Goal: Task Accomplishment & Management: Manage account settings

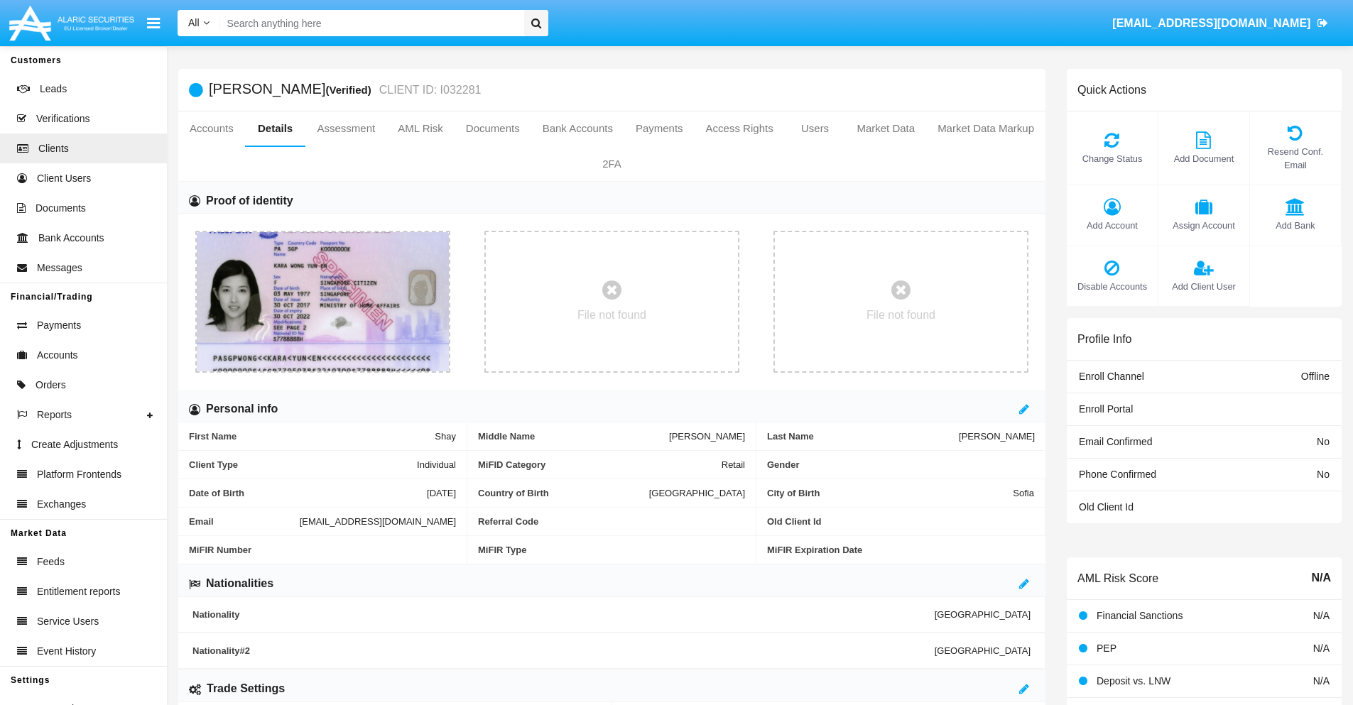
click at [1112, 225] on span "Add Account" at bounding box center [1112, 225] width 77 height 13
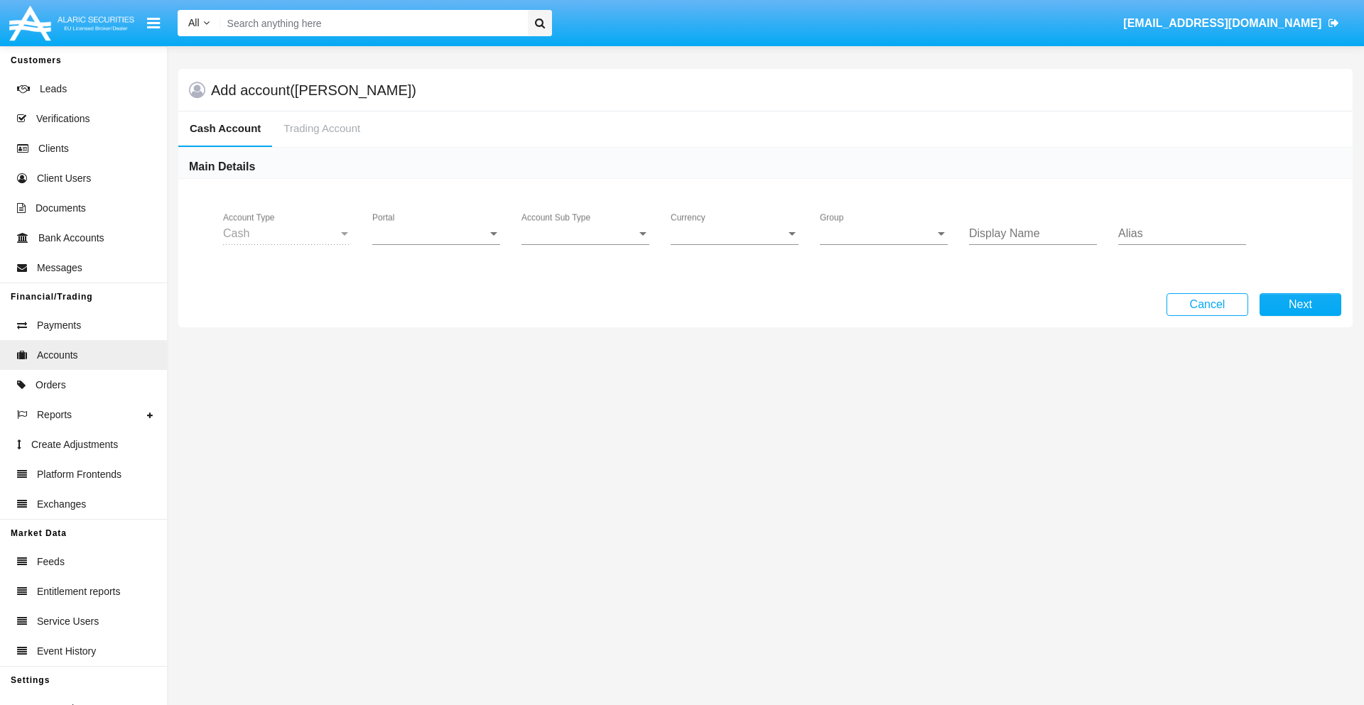
click at [436, 234] on span "Portal" at bounding box center [429, 233] width 115 height 13
click at [438, 381] on span "Alaric Fund Portal" at bounding box center [437, 381] width 131 height 34
click at [585, 234] on span "Account Sub Type" at bounding box center [578, 233] width 115 height 13
click at [585, 244] on span "Fund Cash" at bounding box center [585, 244] width 128 height 34
click at [884, 234] on span "Group" at bounding box center [877, 233] width 115 height 13
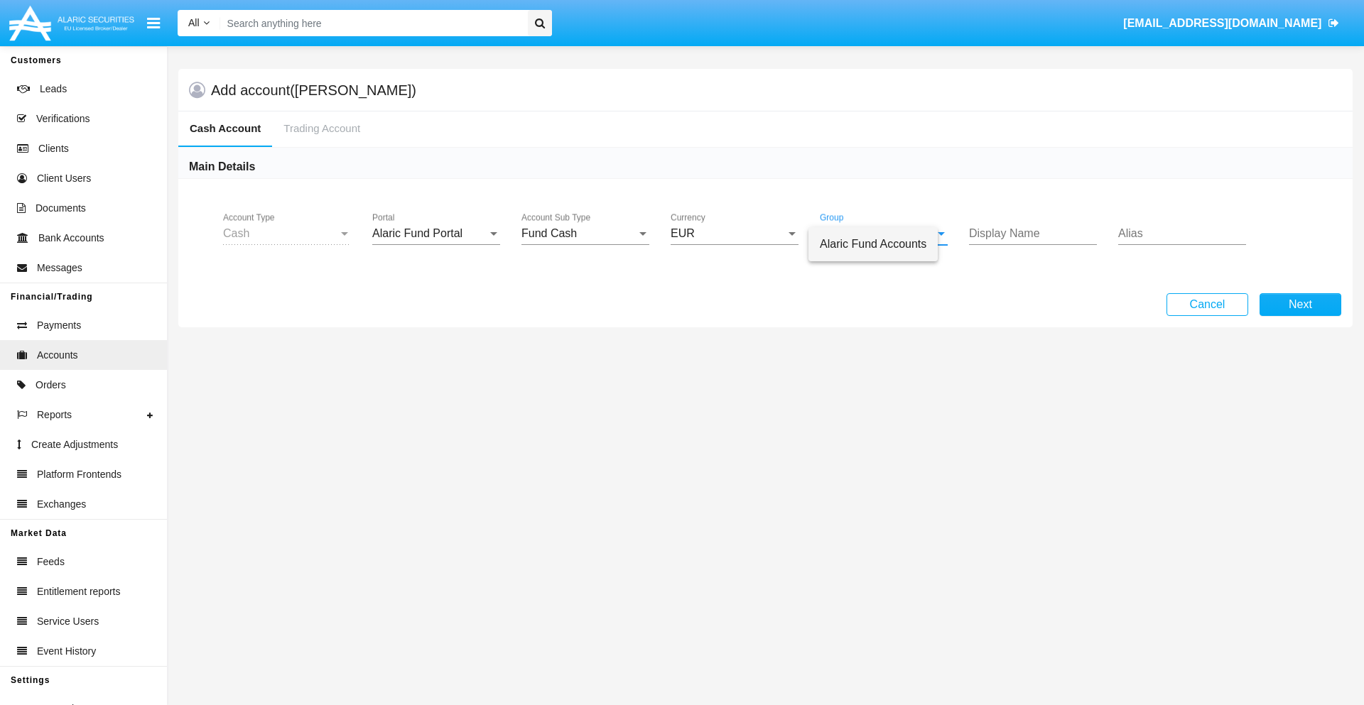
click at [884, 244] on span "Alaric Fund Accounts" at bounding box center [873, 244] width 107 height 34
type input "tan"
type input "pink"
click at [1300, 305] on button "Next" at bounding box center [1300, 304] width 82 height 23
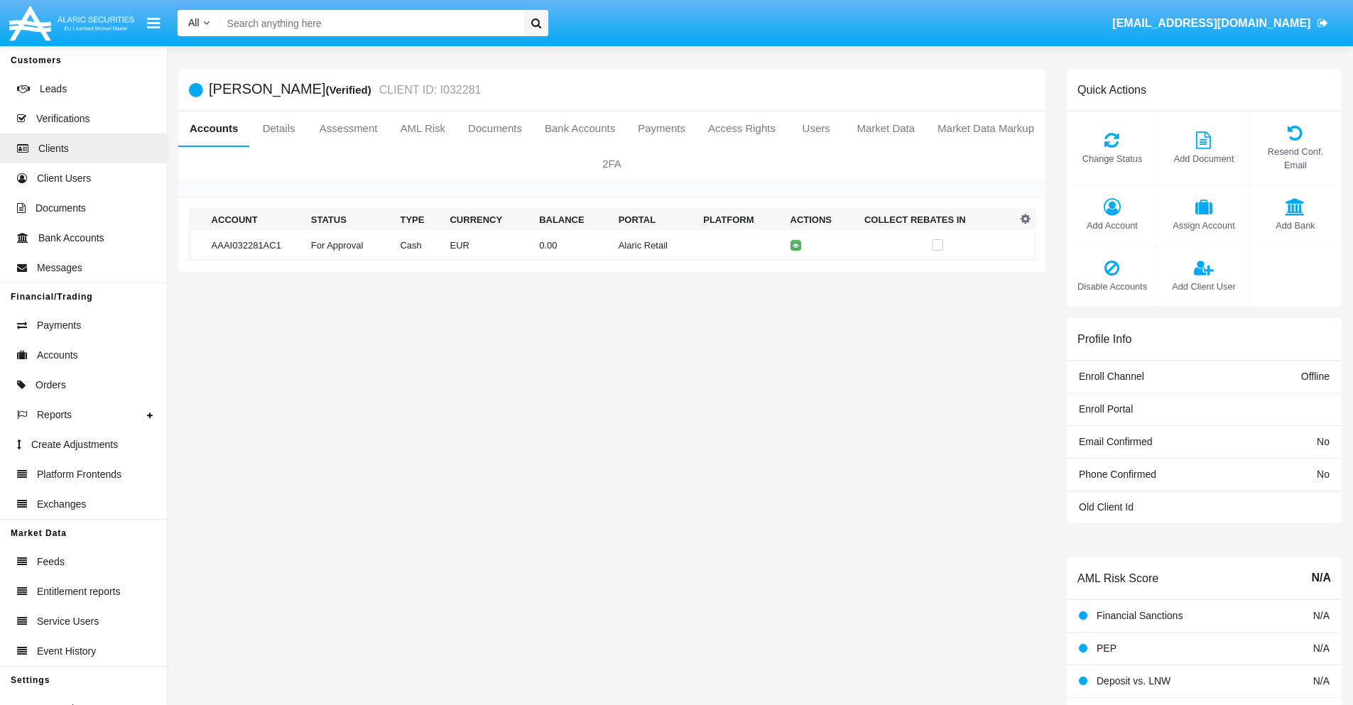
click at [613, 245] on td "Alaric Retail" at bounding box center [655, 245] width 85 height 31
click at [1112, 158] on span "Change Status" at bounding box center [1112, 158] width 77 height 13
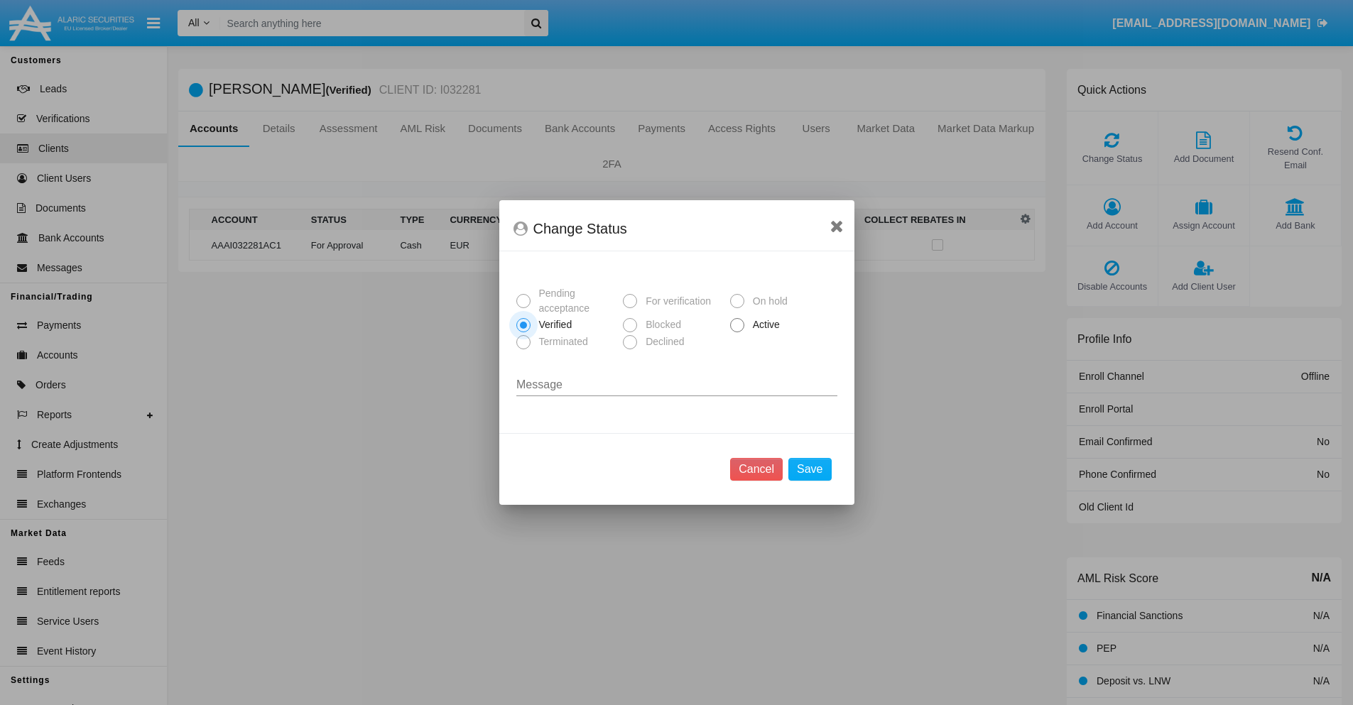
click at [764, 325] on span "Active" at bounding box center [763, 325] width 39 height 15
click at [737, 332] on input "Active" at bounding box center [737, 332] width 1 height 1
radio input "true"
click at [810, 470] on button "Save" at bounding box center [809, 469] width 43 height 23
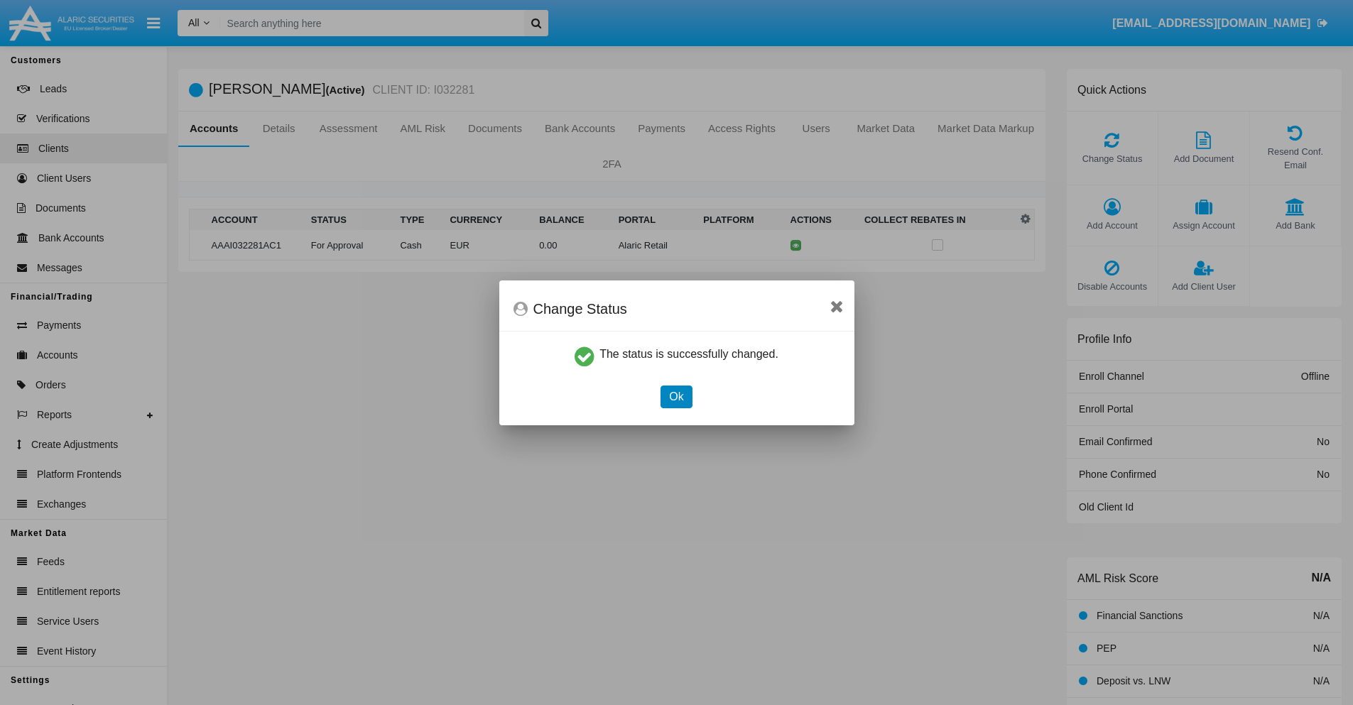
click at [676, 396] on button "Ok" at bounding box center [676, 397] width 31 height 23
